Goal: Task Accomplishment & Management: Manage account settings

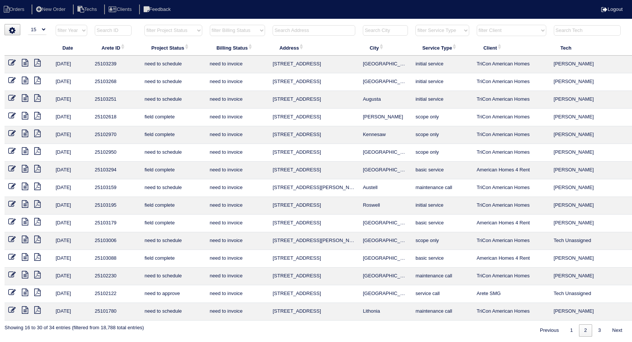
select select "15"
click at [566, 331] on link "1" at bounding box center [571, 330] width 13 height 12
select select "need to invoice"
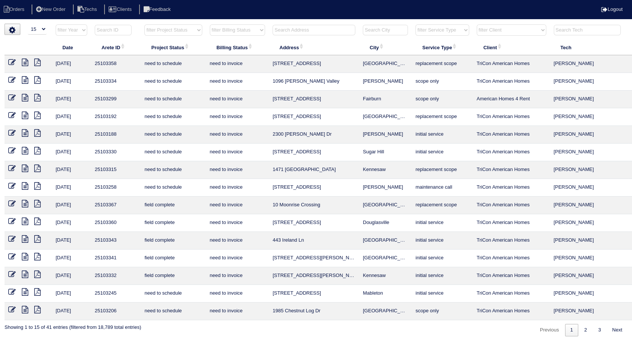
click at [14, 199] on td at bounding box center [28, 206] width 47 height 18
click at [9, 208] on td at bounding box center [28, 206] width 47 height 18
click at [11, 205] on icon at bounding box center [12, 204] width 8 height 8
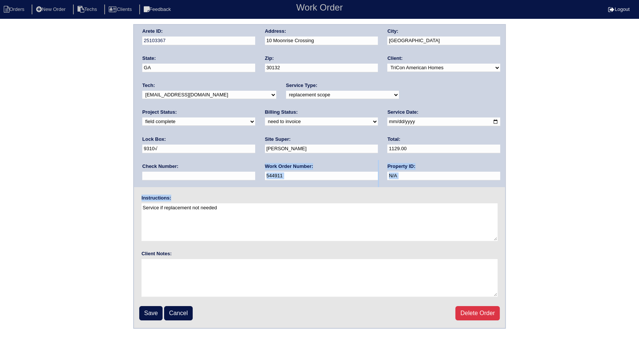
click at [181, 160] on div "Arete ID: 25103367 Address: 10 Moonrise Crossing City: Dallas State: GA Zip: 30…" at bounding box center [319, 176] width 639 height 304
drag, startPoint x: 181, startPoint y: 160, endPoint x: 165, endPoint y: 124, distance: 39.1
click at [265, 124] on select "need to quote quoted need to invoice invoiced paid warranty purchase order need…" at bounding box center [321, 121] width 113 height 8
select select "invoiced"
click at [265, 117] on select "need to quote quoted need to invoice invoiced paid warranty purchase order need…" at bounding box center [321, 121] width 113 height 8
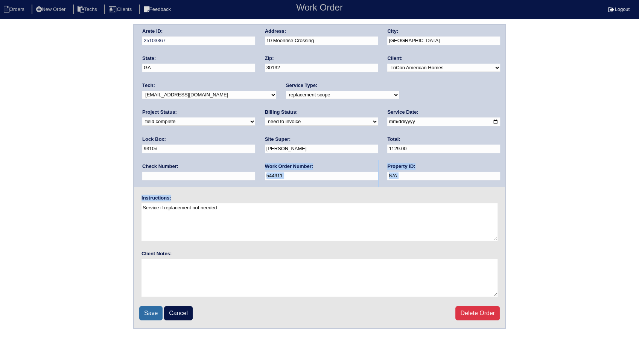
click at [151, 312] on input "Save" at bounding box center [150, 313] width 23 height 14
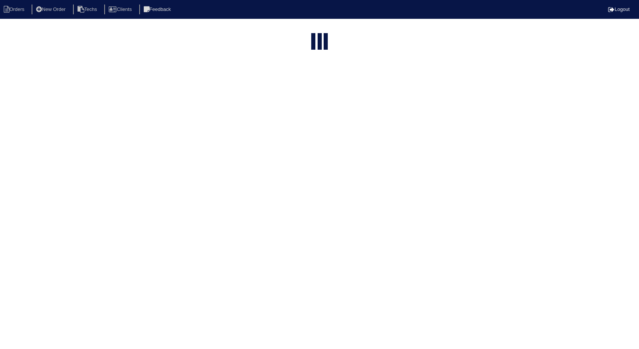
select select "15"
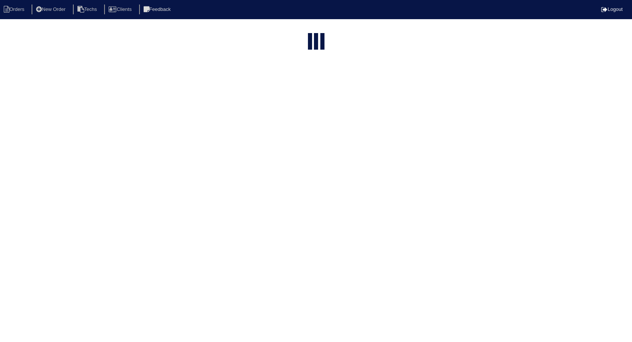
select select "need to invoice"
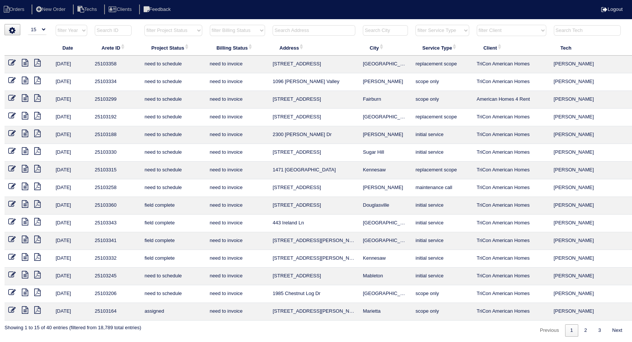
click at [11, 204] on icon at bounding box center [12, 204] width 8 height 8
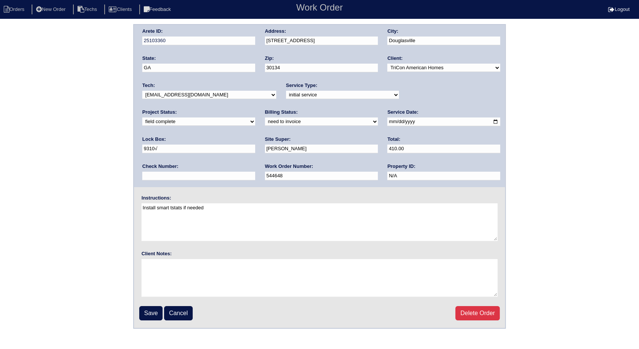
click at [265, 119] on select "need to quote quoted need to invoice invoiced paid warranty purchase order need…" at bounding box center [321, 121] width 113 height 8
select select "invoiced"
click at [265, 117] on select "need to quote quoted need to invoice invoiced paid warranty purchase order need…" at bounding box center [321, 121] width 113 height 8
click at [150, 313] on input "Save" at bounding box center [150, 313] width 23 height 14
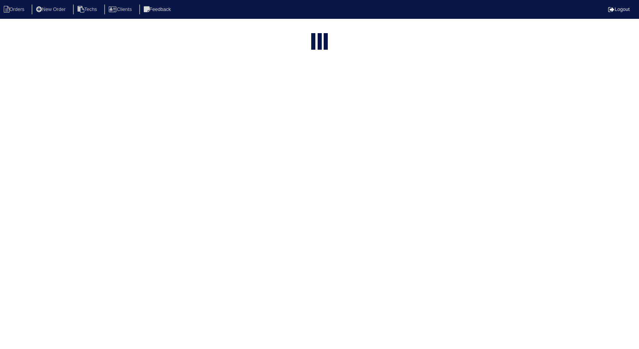
select select "15"
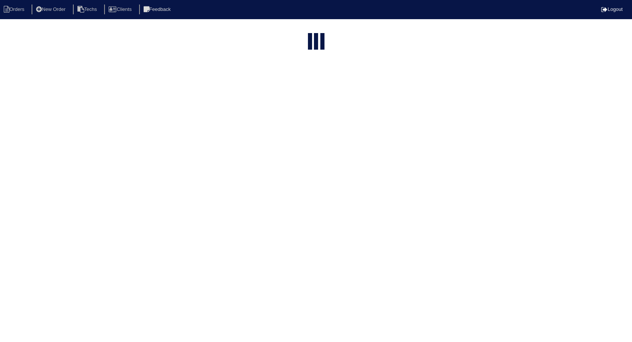
select select "need to invoice"
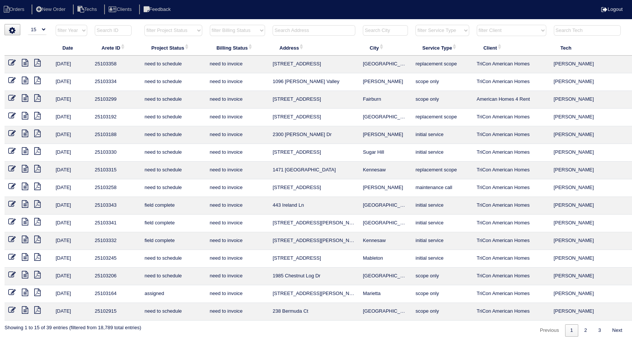
click at [12, 202] on icon at bounding box center [12, 204] width 8 height 8
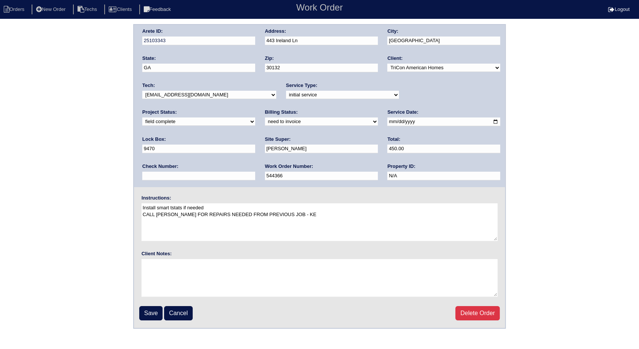
click at [265, 122] on select "need to quote quoted need to invoice invoiced paid warranty purchase order need…" at bounding box center [321, 121] width 113 height 8
select select "invoiced"
click at [265, 117] on select "need to quote quoted need to invoice invoiced paid warranty purchase order need…" at bounding box center [321, 121] width 113 height 8
click at [149, 310] on input "Save" at bounding box center [150, 313] width 23 height 14
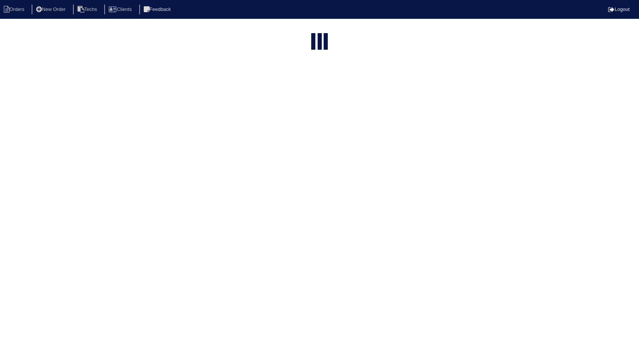
select select "15"
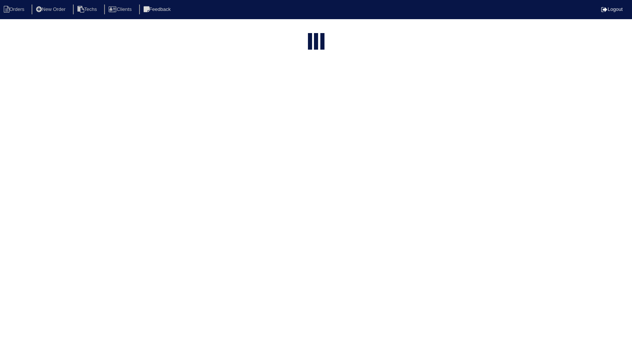
select select "need to invoice"
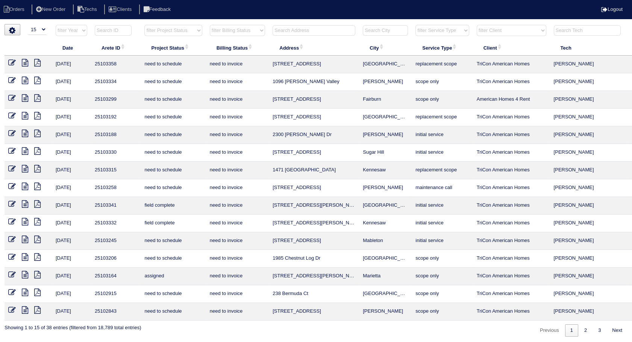
click at [284, 27] on input "text" at bounding box center [314, 30] width 83 height 11
type input "330"
select select "need to invoice"
type input "330"
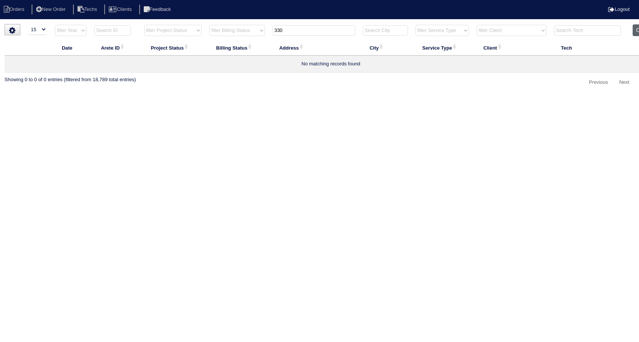
click at [634, 27] on button "Clear" at bounding box center [641, 30] width 19 height 12
select select
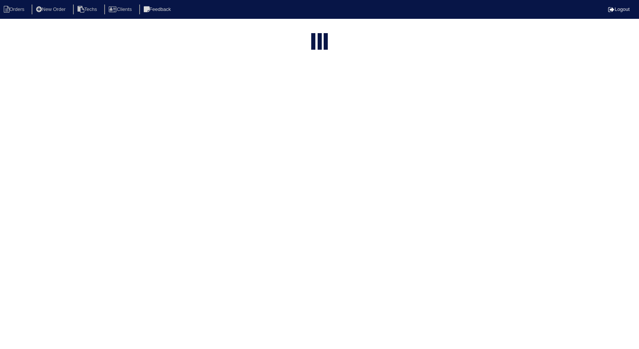
select select "15"
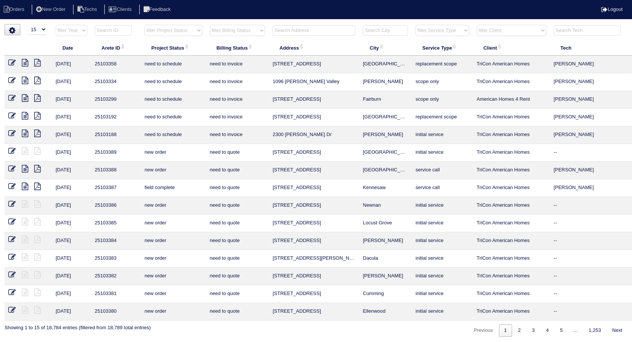
click at [296, 35] on input "text" at bounding box center [314, 30] width 83 height 11
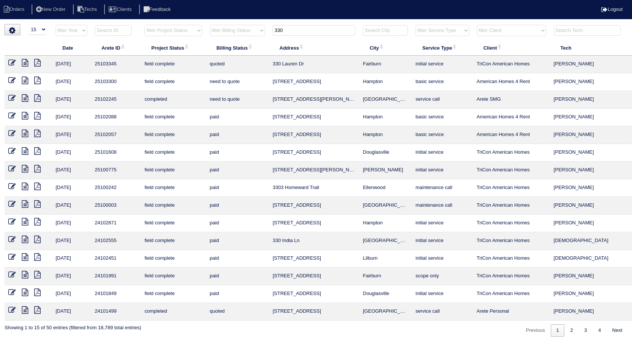
type input "330"
click at [11, 61] on icon at bounding box center [12, 63] width 8 height 8
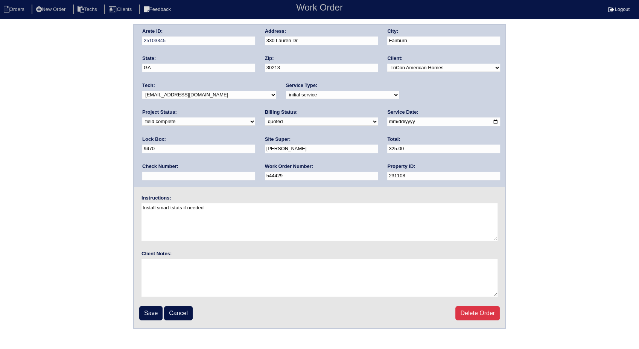
click at [265, 127] on div "Billing Status: need to quote quoted need to invoice invoiced paid warranty pur…" at bounding box center [321, 119] width 113 height 21
click at [265, 124] on select "need to quote quoted need to invoice invoiced paid warranty purchase order need…" at bounding box center [321, 121] width 113 height 8
click at [265, 117] on select "need to quote quoted need to invoice invoiced paid warranty purchase order need…" at bounding box center [321, 121] width 113 height 8
drag, startPoint x: 159, startPoint y: 153, endPoint x: 156, endPoint y: 134, distance: 19.0
click at [156, 134] on div "Arete ID: 25103345 Address: 330 Lauren Dr City: Fairburn State: GA Zip: 30213 C…" at bounding box center [319, 106] width 371 height 162
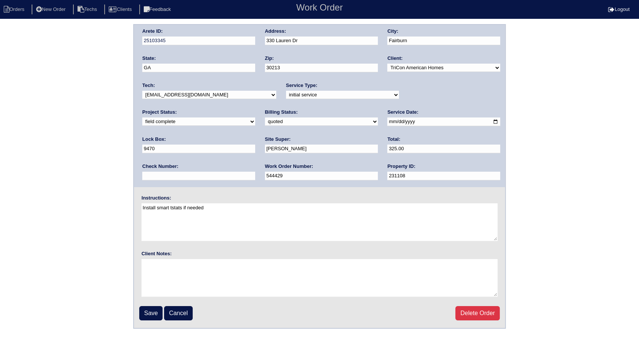
click at [265, 120] on select "need to quote quoted need to invoice invoiced paid warranty purchase order need…" at bounding box center [321, 121] width 113 height 8
select select "invoiced"
click at [265, 117] on select "need to quote quoted need to invoice invoiced paid warranty purchase order need…" at bounding box center [321, 121] width 113 height 8
click at [150, 313] on input "Save" at bounding box center [150, 313] width 23 height 14
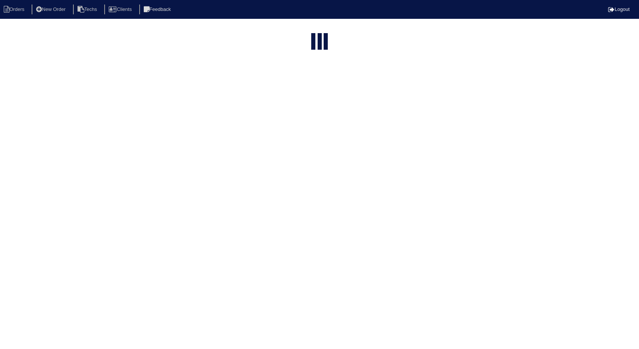
select select "15"
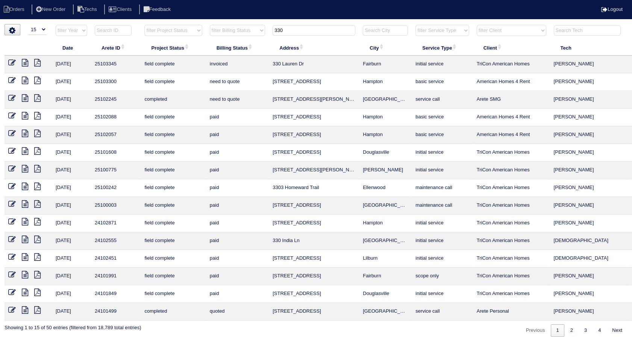
click at [24, 62] on icon at bounding box center [25, 63] width 6 height 8
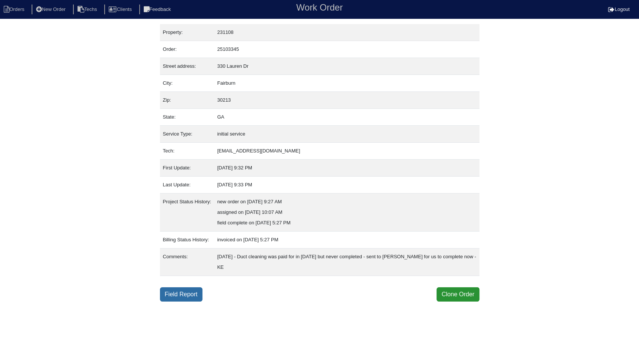
click at [180, 293] on link "Field Report" at bounding box center [181, 294] width 42 height 14
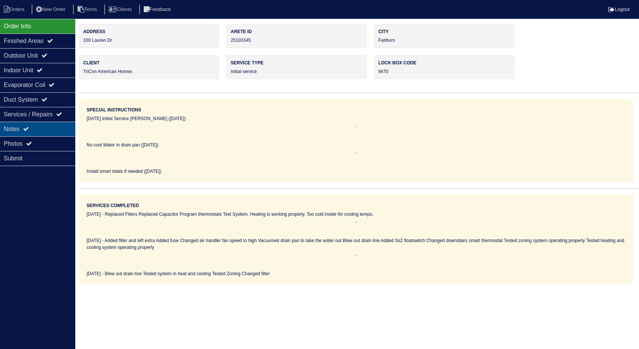
click at [24, 131] on div "Notes" at bounding box center [37, 128] width 75 height 15
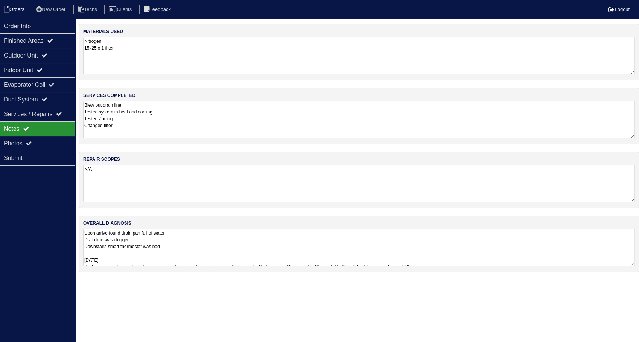
click at [21, 9] on li "Orders" at bounding box center [15, 10] width 30 height 10
select select "15"
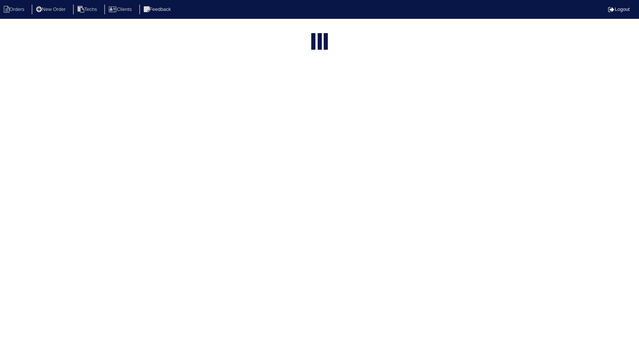
type input "330"
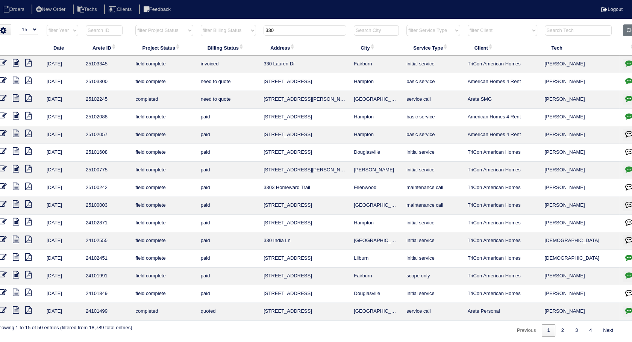
scroll to position [0, 24]
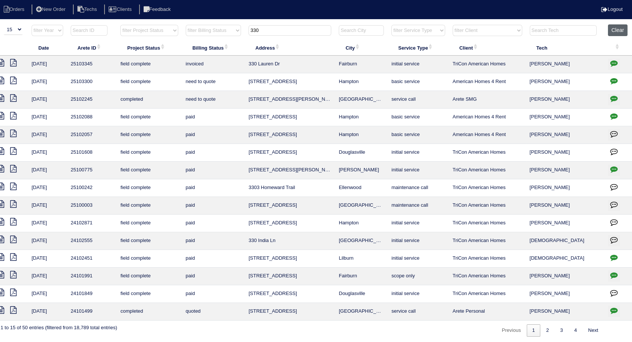
click at [614, 35] on button "Clear" at bounding box center [617, 30] width 19 height 12
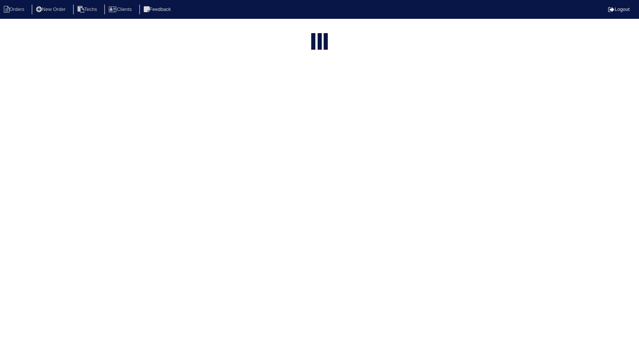
select select "15"
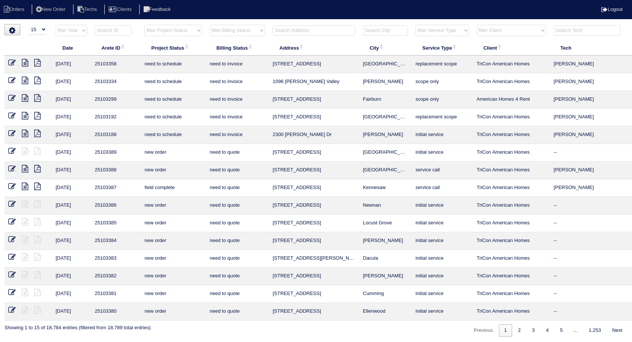
click at [225, 28] on select "filter Billing Status -- Any Billing Status -- need to quote quoted need to inv…" at bounding box center [237, 30] width 55 height 11
click at [210, 25] on select "filter Billing Status -- Any Billing Status -- need to quote quoted need to inv…" at bounding box center [237, 30] width 55 height 11
select select "need to invoice"
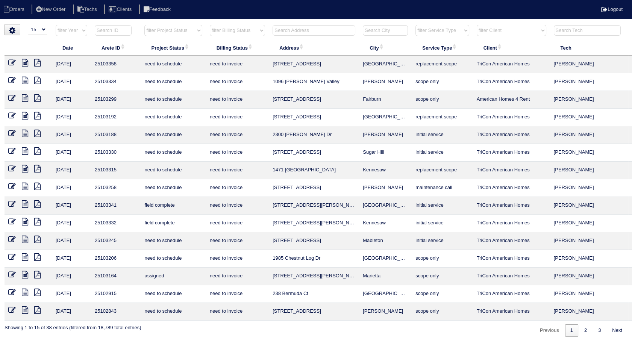
click at [23, 219] on icon at bounding box center [25, 222] width 6 height 8
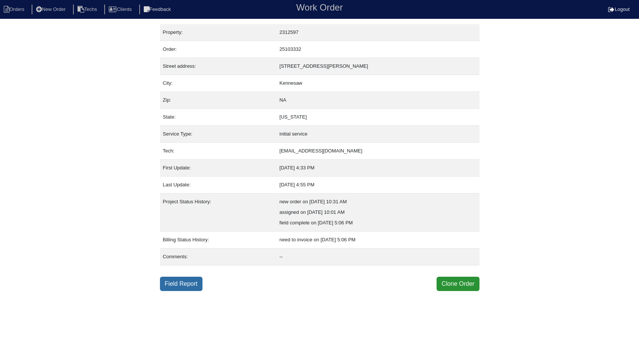
click at [170, 278] on link "Field Report" at bounding box center [181, 283] width 42 height 14
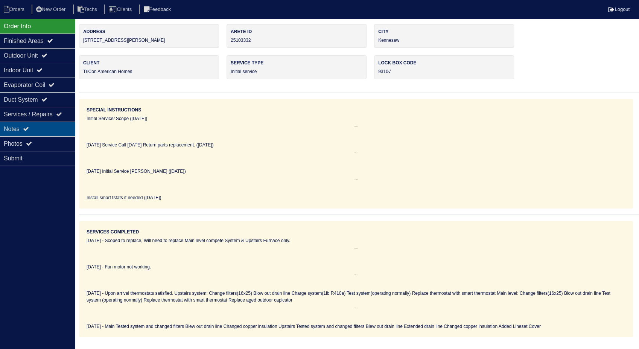
click at [18, 126] on div "Notes" at bounding box center [37, 128] width 75 height 15
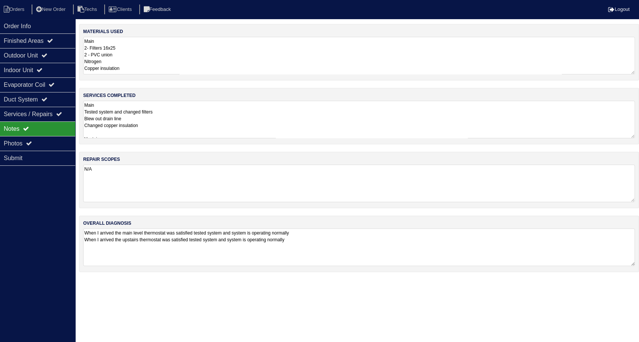
click at [140, 54] on textarea "Main 2- Filters 16x25 2 - PVC union Nitrogen Copper insulation Upstairs 2- Filt…" at bounding box center [358, 56] width 551 height 38
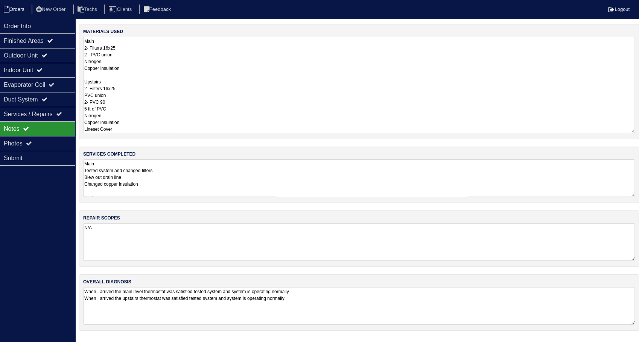
click at [21, 11] on li "Orders" at bounding box center [15, 10] width 30 height 10
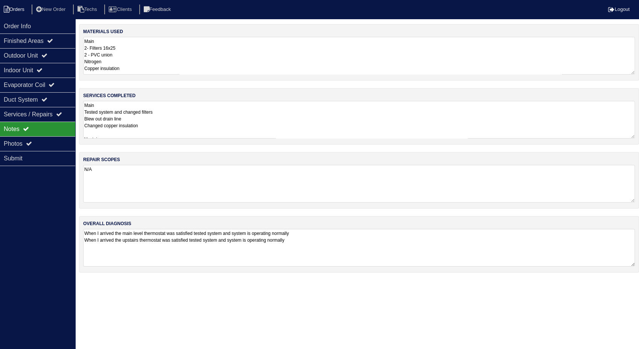
select select "15"
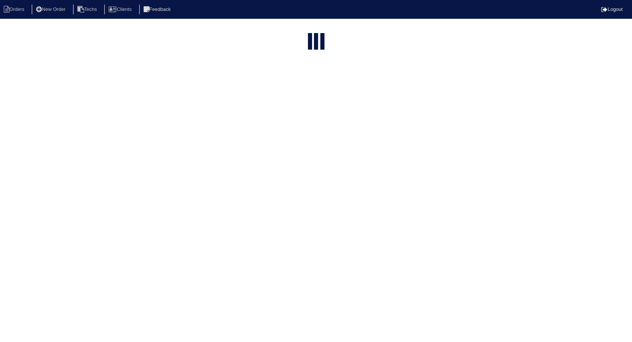
select select "need to invoice"
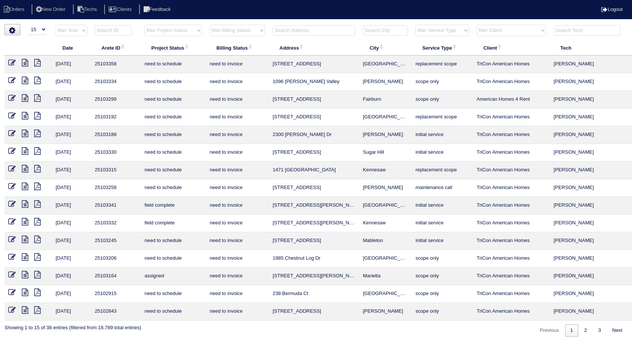
click at [8, 224] on icon at bounding box center [12, 222] width 8 height 8
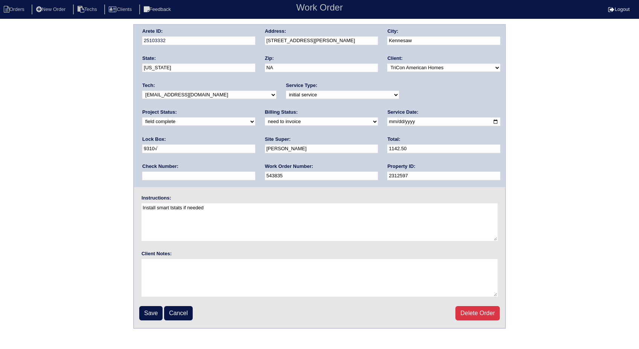
click at [265, 121] on select "need to quote quoted need to invoice invoiced paid warranty purchase order need…" at bounding box center [321, 121] width 113 height 8
select select "invoiced"
click at [265, 117] on select "need to quote quoted need to invoice invoiced paid warranty purchase order need…" at bounding box center [321, 121] width 113 height 8
click at [157, 310] on input "Save" at bounding box center [150, 313] width 23 height 14
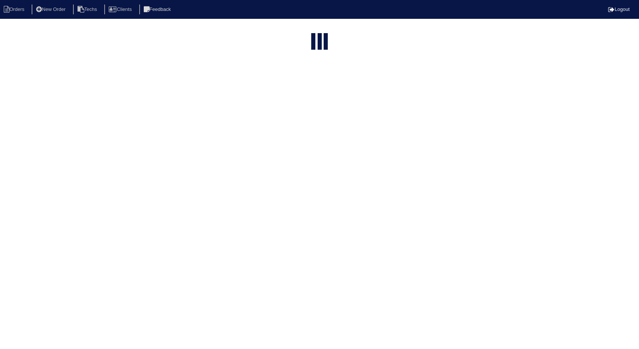
select select "15"
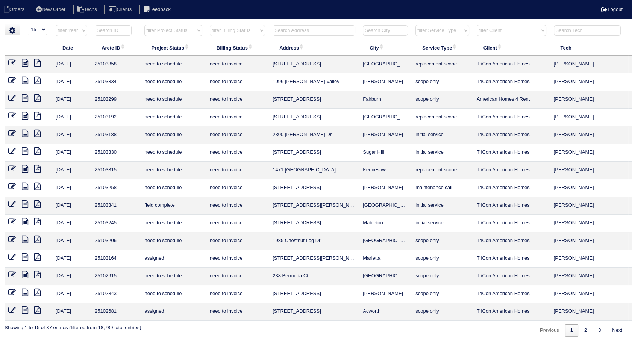
click at [157, 310] on td "assigned" at bounding box center [173, 312] width 65 height 18
click at [581, 325] on link "2" at bounding box center [585, 331] width 13 height 12
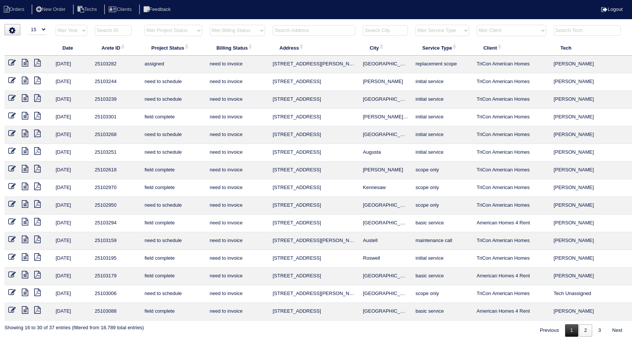
click at [569, 328] on link "1" at bounding box center [571, 331] width 13 height 12
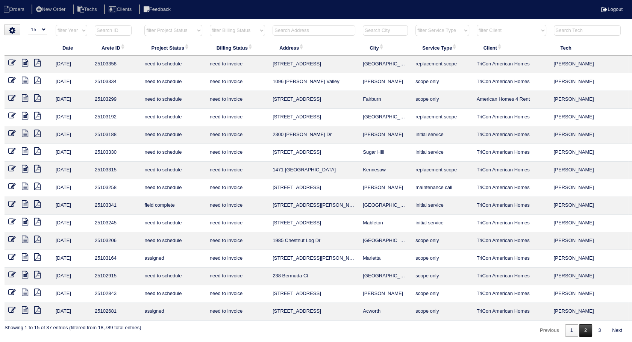
click at [584, 328] on link "2" at bounding box center [585, 331] width 13 height 12
select select "need to invoice"
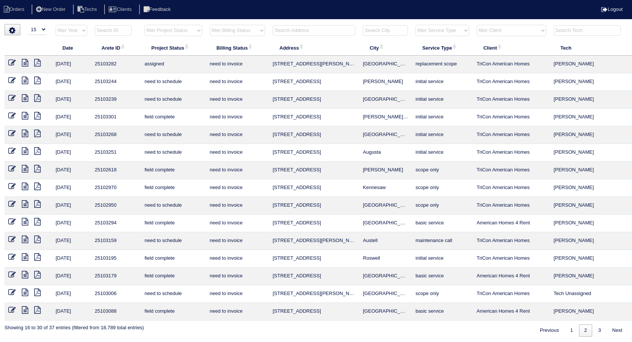
click at [11, 116] on icon at bounding box center [12, 116] width 8 height 8
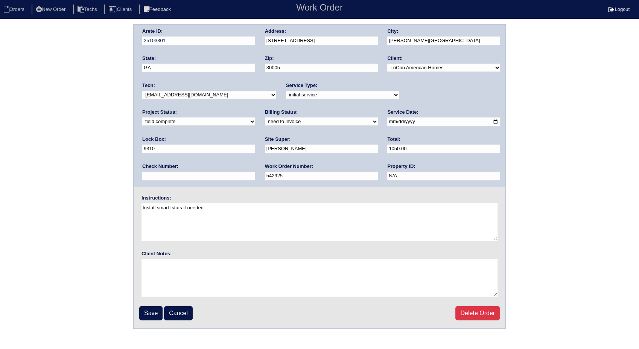
select select "invoiced"
click at [265, 117] on select "need to quote quoted need to invoice invoiced paid warranty purchase order need…" at bounding box center [321, 121] width 113 height 8
click at [155, 311] on input "Save" at bounding box center [150, 313] width 23 height 14
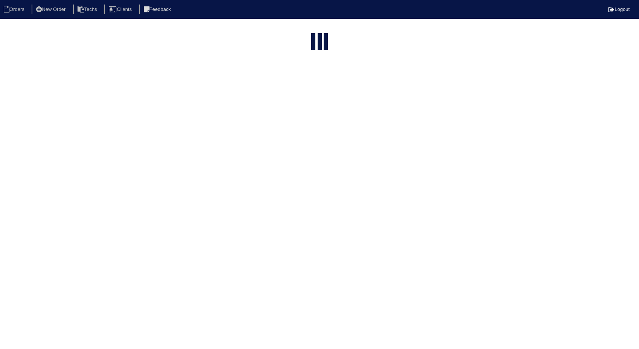
select select "15"
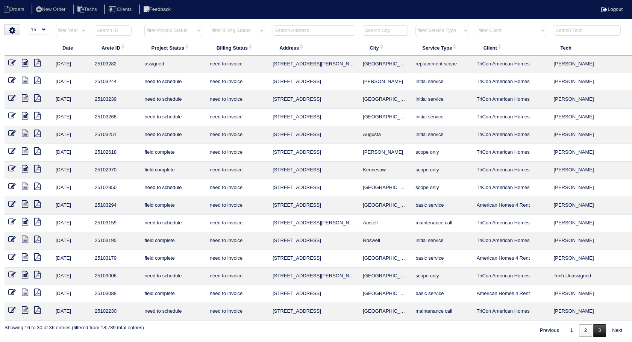
click at [596, 329] on link "3" at bounding box center [599, 331] width 13 height 12
select select "need to invoice"
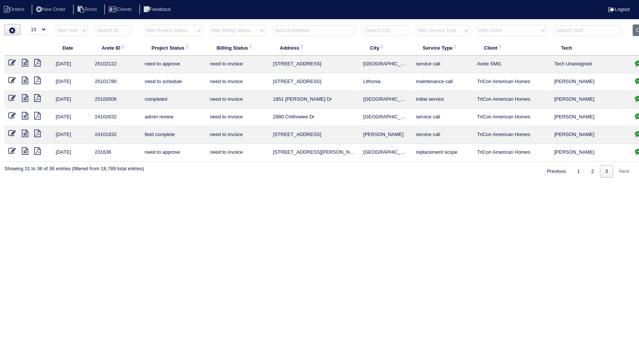
click at [278, 31] on input "text" at bounding box center [314, 30] width 83 height 11
type input "490"
select select "need to invoice"
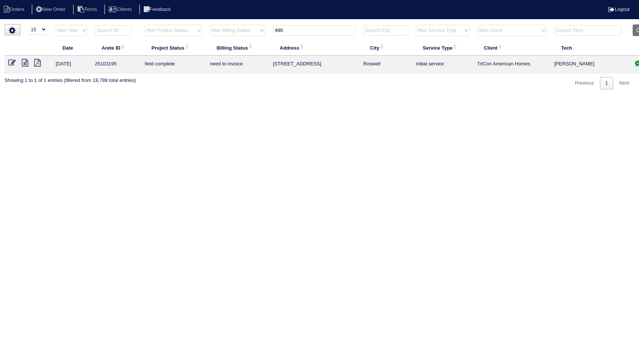
type input "490"
click at [11, 62] on icon at bounding box center [12, 63] width 8 height 8
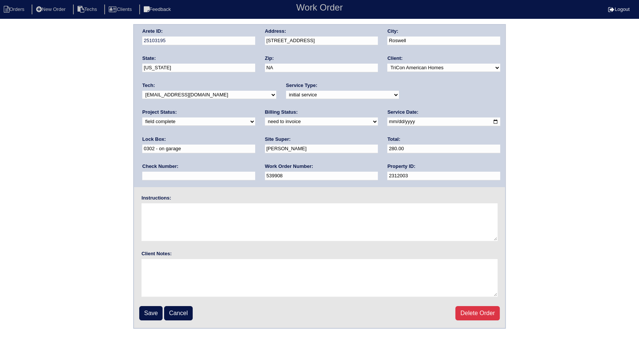
click at [265, 123] on select "need to quote quoted need to invoice invoiced paid warranty purchase order need…" at bounding box center [321, 121] width 113 height 8
select select "invoiced"
click at [265, 117] on select "need to quote quoted need to invoice invoiced paid warranty purchase order need…" at bounding box center [321, 121] width 113 height 8
click at [147, 313] on input "Save" at bounding box center [150, 313] width 23 height 14
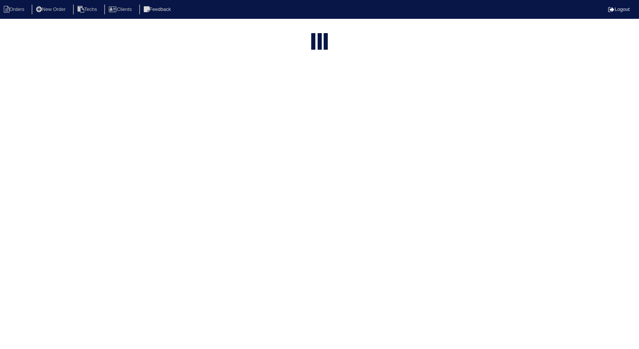
select select "15"
select select "need to invoice"
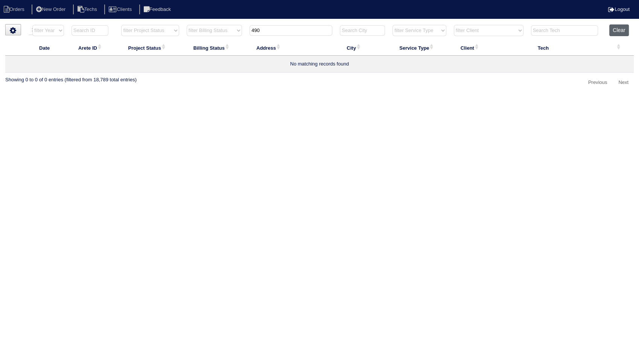
click at [622, 29] on button "Clear" at bounding box center [618, 30] width 19 height 12
select select
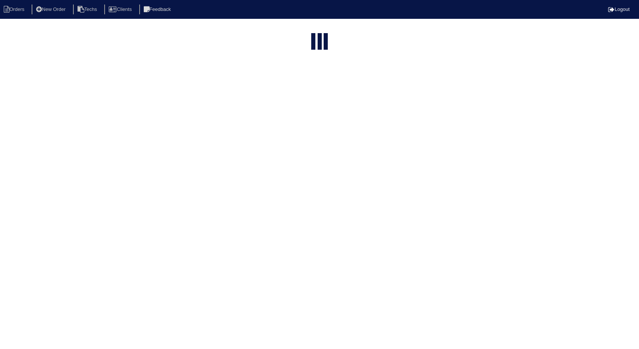
select select "15"
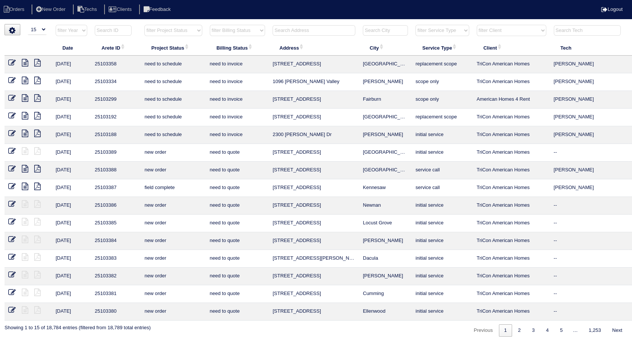
click at [256, 30] on select "filter Billing Status -- Any Billing Status -- need to quote quoted need to inv…" at bounding box center [237, 30] width 55 height 11
click at [210, 25] on select "filter Billing Status -- Any Billing Status -- need to quote quoted need to inv…" at bounding box center [237, 30] width 55 height 11
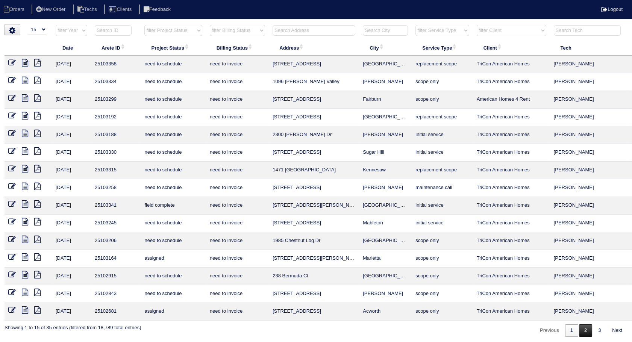
click at [585, 328] on link "2" at bounding box center [585, 331] width 13 height 12
select select "need to invoice"
